Goal: Information Seeking & Learning: Compare options

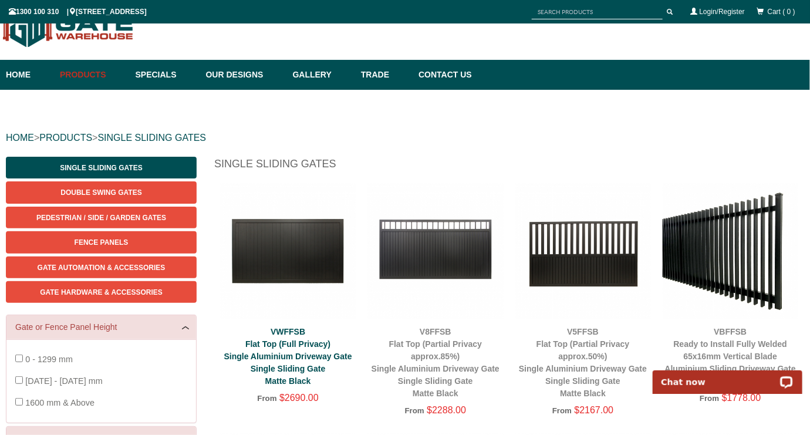
click at [302, 380] on link "VWFFSB Flat Top (Full Privacy) Single Aluminium Driveway Gate Single Sliding Ga…" at bounding box center [288, 356] width 128 height 59
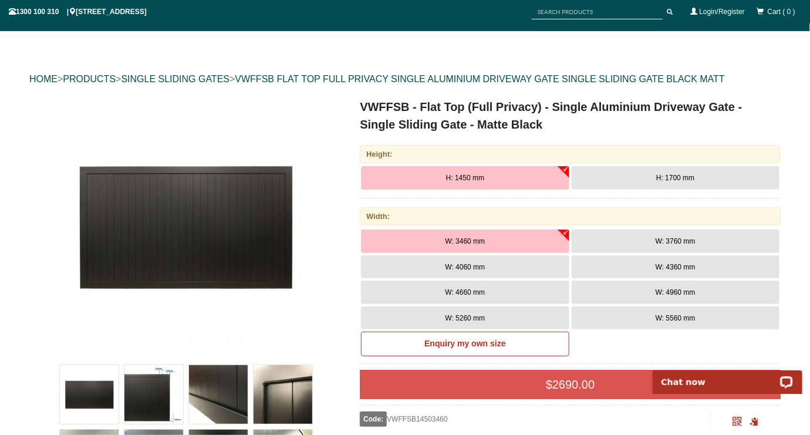
click at [667, 168] on button "H: 1700 mm" at bounding box center [675, 177] width 208 height 23
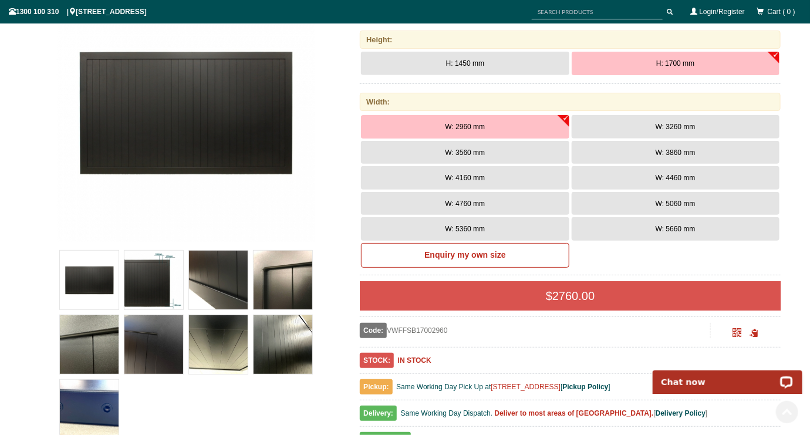
scroll to position [205, 0]
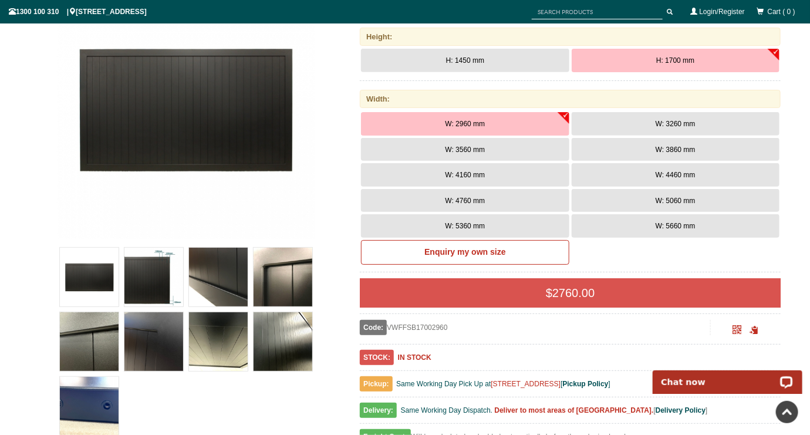
click at [492, 146] on button "W: 3560 mm" at bounding box center [465, 149] width 208 height 23
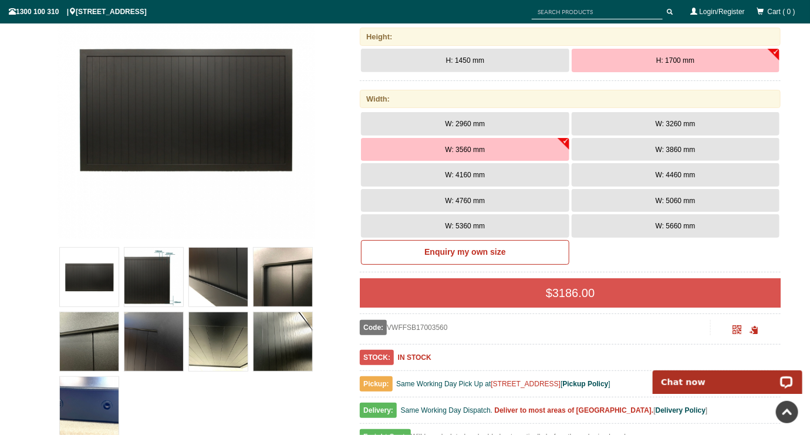
click at [674, 150] on span "W: 3860 mm" at bounding box center [675, 150] width 40 height 8
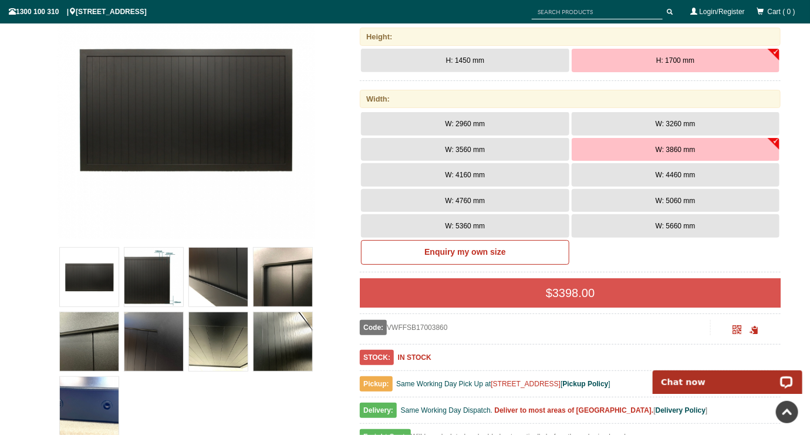
click at [464, 128] on button "W: 2960 mm" at bounding box center [465, 123] width 208 height 23
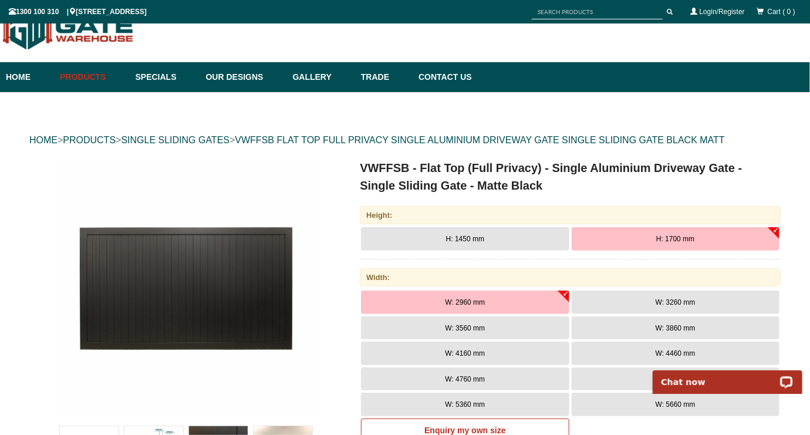
scroll to position [0, 0]
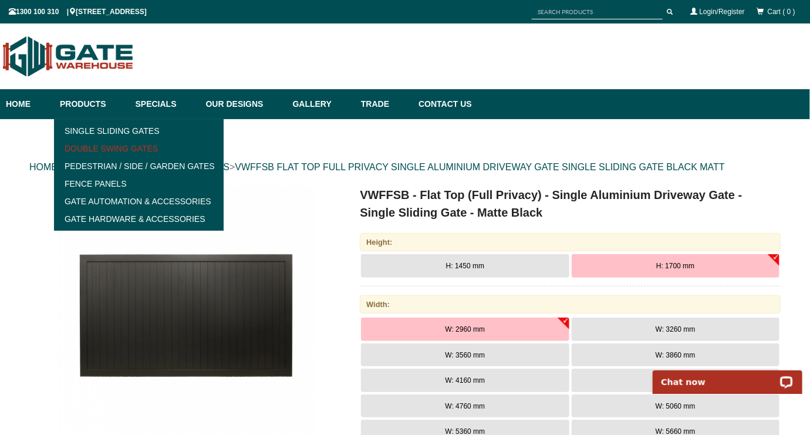
click at [104, 146] on link "Double Swing Gates" at bounding box center [139, 149] width 163 height 18
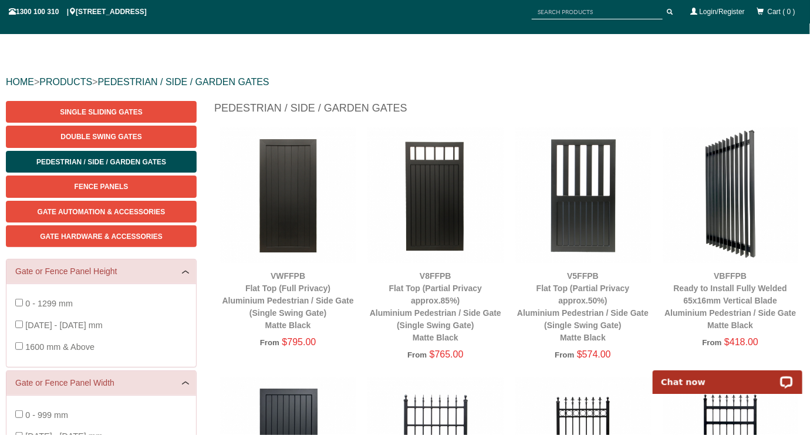
scroll to position [88, 0]
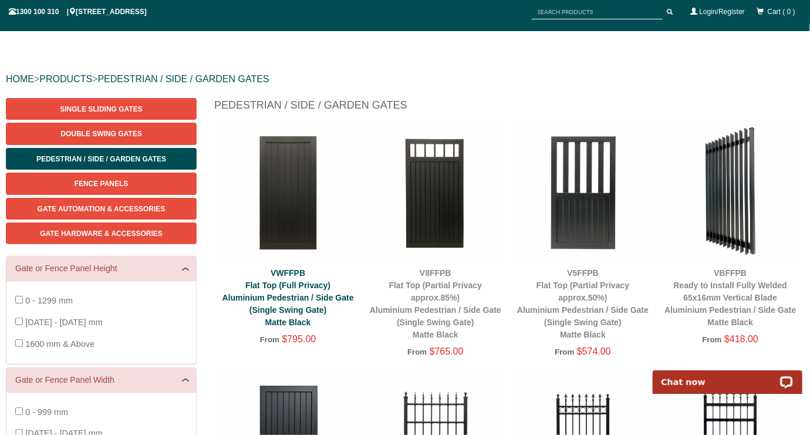
click at [319, 295] on link "VWFFPB Flat Top (Full Privacy) Aluminium Pedestrian / Side Gate (Single Swing G…" at bounding box center [287, 297] width 131 height 59
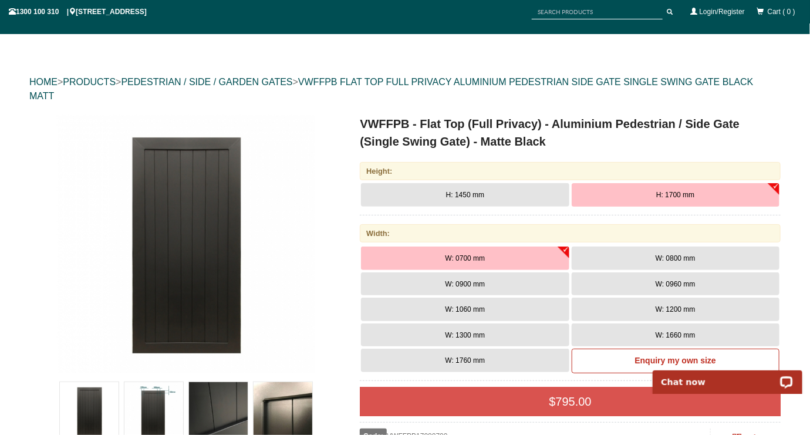
scroll to position [88, 0]
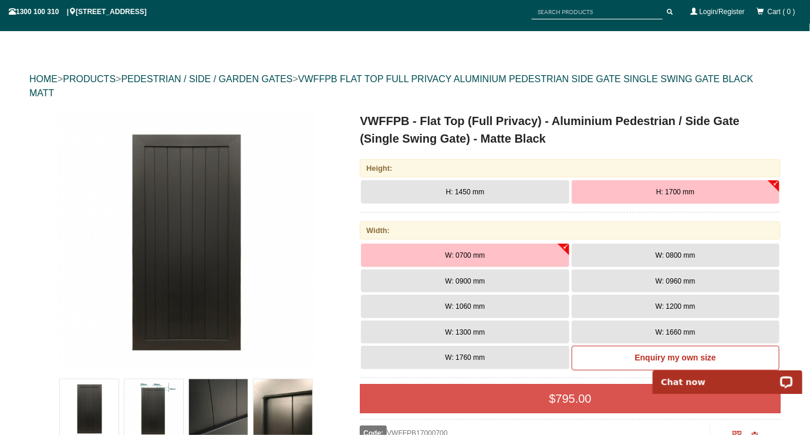
click at [478, 296] on button "W: 1060 mm" at bounding box center [465, 306] width 208 height 23
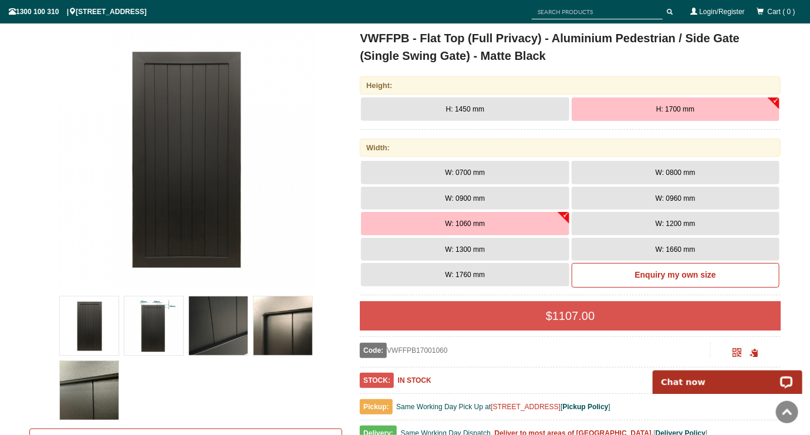
scroll to position [147, 0]
